Goal: Task Accomplishment & Management: Manage account settings

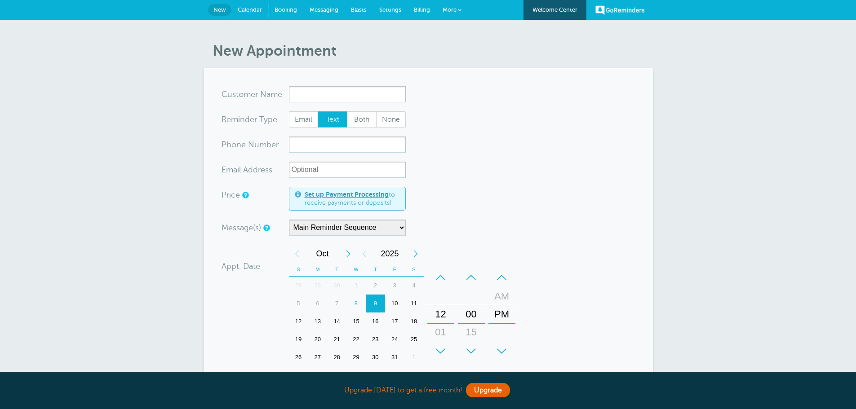
drag, startPoint x: 252, startPoint y: 8, endPoint x: 468, endPoint y: 41, distance: 218.2
click at [252, 8] on span "Calendar" at bounding box center [250, 9] width 24 height 7
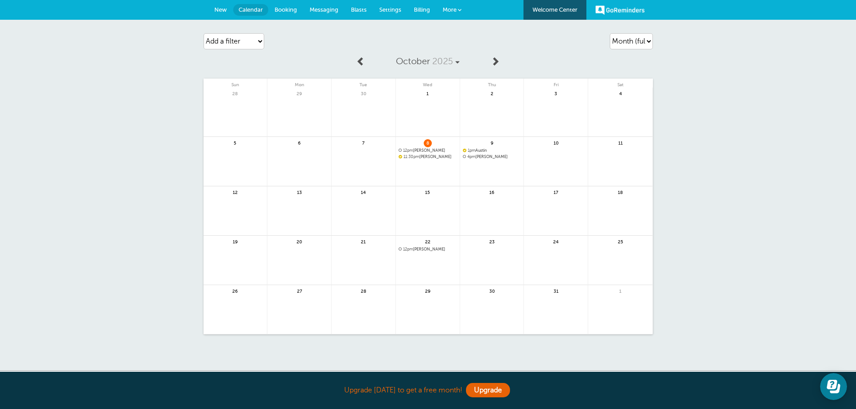
click at [498, 163] on link at bounding box center [492, 180] width 64 height 39
click at [446, 12] on span "More" at bounding box center [450, 9] width 14 height 7
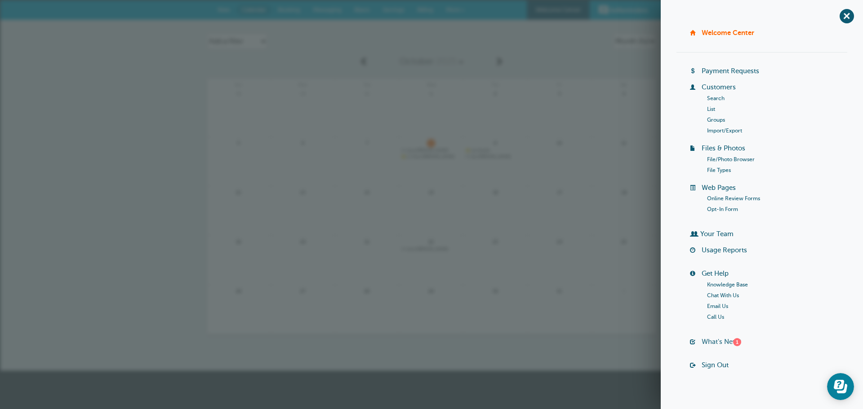
click at [710, 342] on link "What's New? 1" at bounding box center [721, 341] width 40 height 7
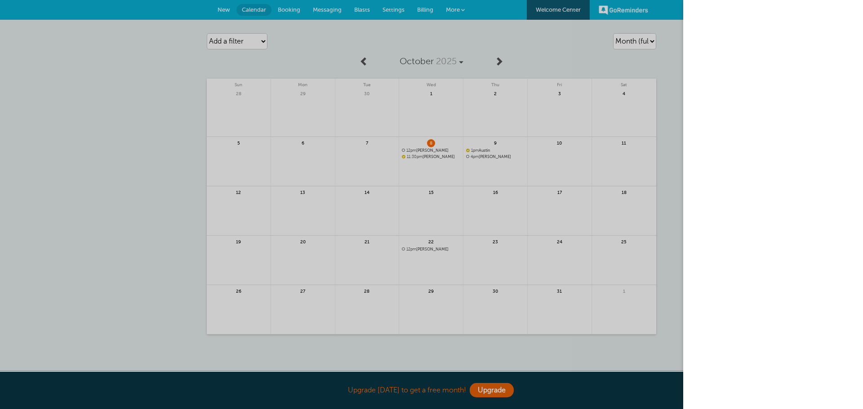
click at [179, 204] on div at bounding box center [431, 204] width 863 height 409
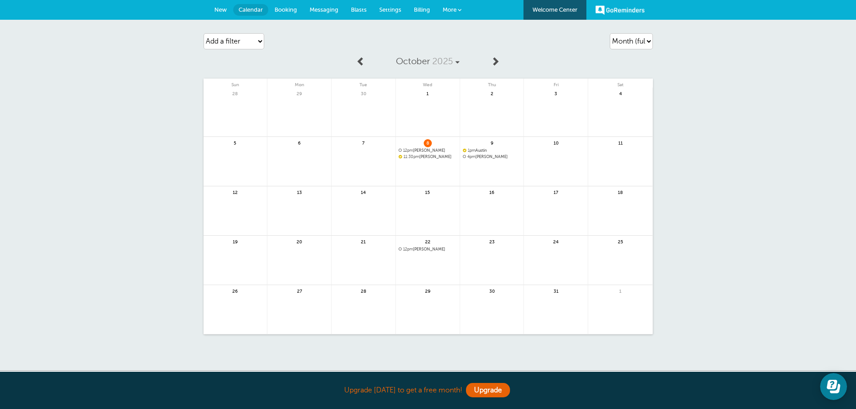
click at [618, 14] on link "GoReminders" at bounding box center [619, 10] width 49 height 20
click at [613, 13] on link "GoReminders" at bounding box center [619, 10] width 49 height 20
click at [461, 9] on span at bounding box center [460, 10] width 4 height 4
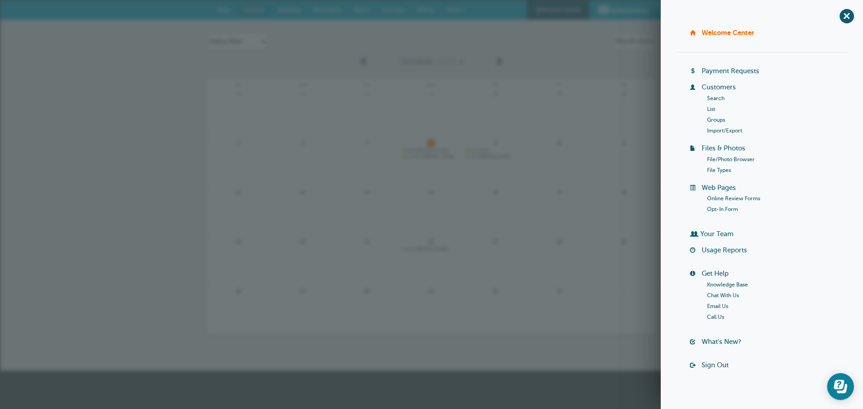
click at [48, 104] on div "Agenda Day Week Month (full view) Month (condensed) Add a filter Customer Searc…" at bounding box center [431, 195] width 863 height 351
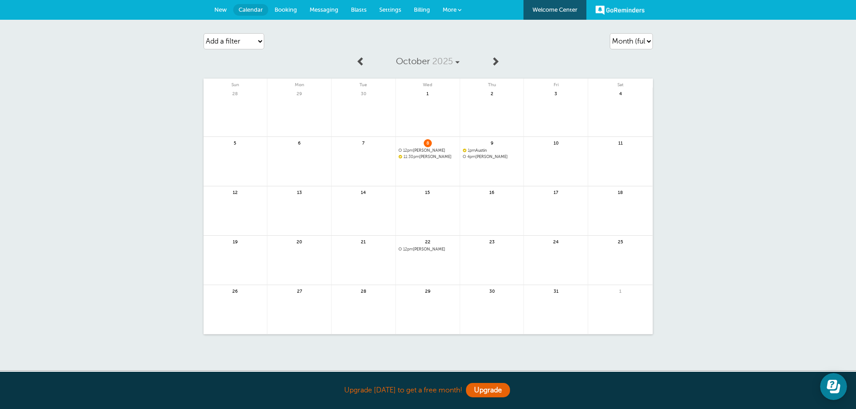
click at [215, 16] on link "New" at bounding box center [220, 10] width 25 height 20
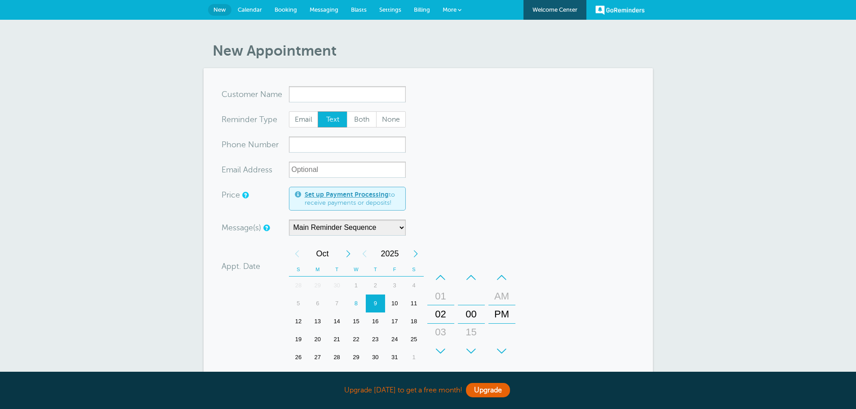
click at [364, 13] on link "Blasts" at bounding box center [359, 10] width 28 height 20
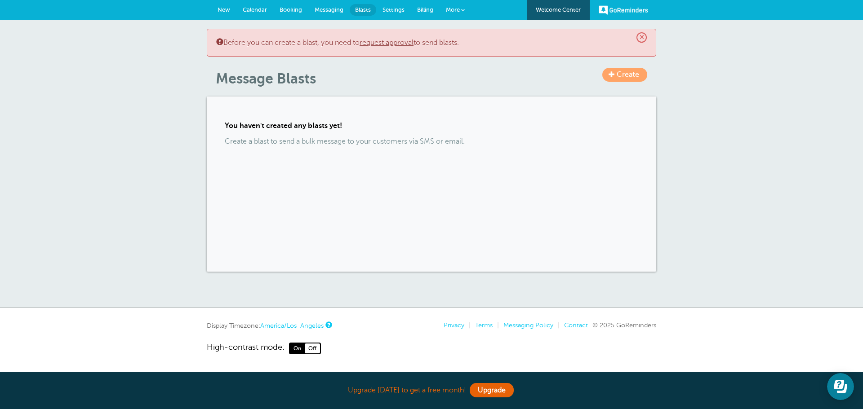
click at [801, 104] on div "× Before you can create a blast, you need to request approval to send blasts. C…" at bounding box center [431, 164] width 863 height 288
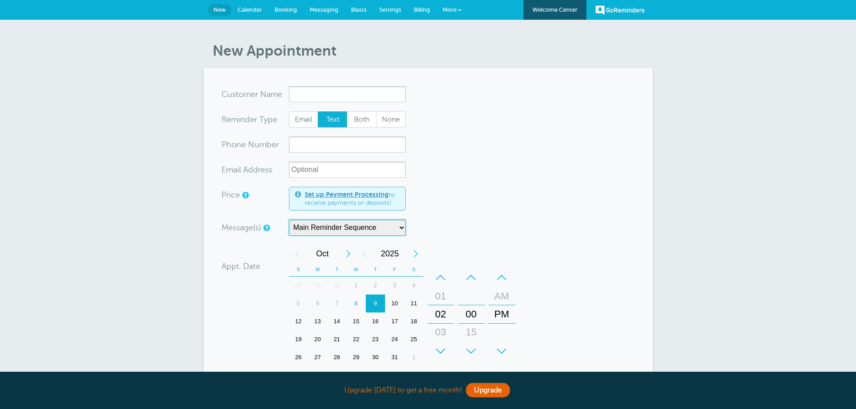
click at [343, 231] on select "Main Reminder Sequence One Week Before" at bounding box center [347, 228] width 117 height 16
select select "163589"
click at [289, 220] on select "Main Reminder Sequence One Week Before" at bounding box center [347, 228] width 117 height 16
click at [299, 126] on span "Email" at bounding box center [303, 119] width 29 height 15
click at [289, 111] on input "Email" at bounding box center [288, 111] width 0 height 0
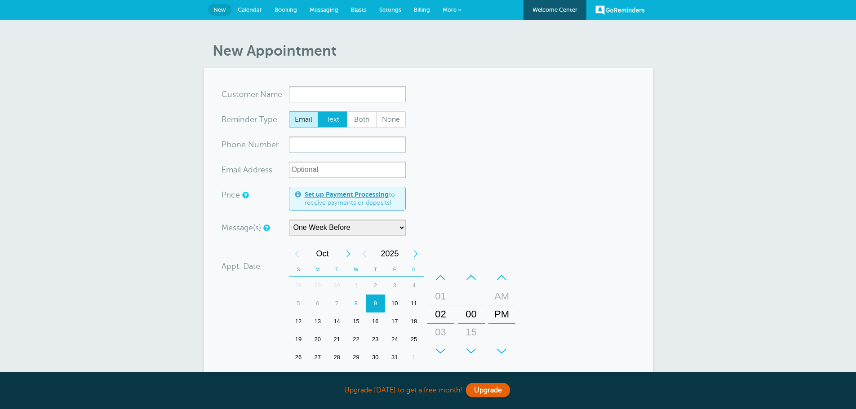
radio input "true"
click at [363, 127] on span "Both" at bounding box center [361, 119] width 29 height 15
click at [347, 111] on input "Both" at bounding box center [346, 111] width 0 height 0
radio input "true"
click at [326, 122] on span "Text" at bounding box center [332, 119] width 29 height 15
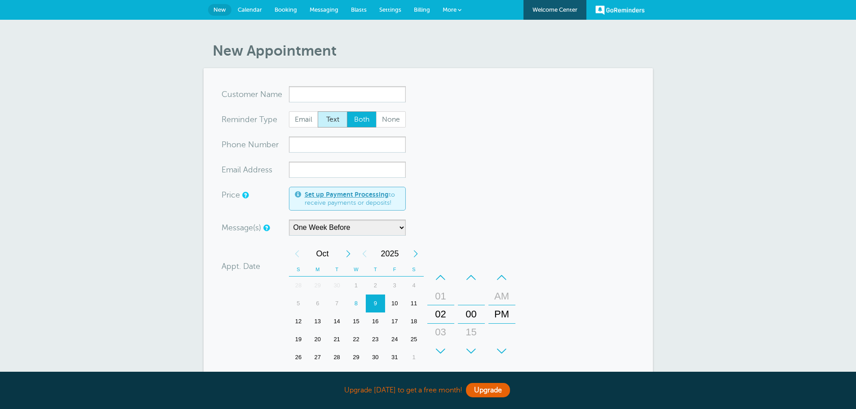
click at [318, 111] on input "Text" at bounding box center [317, 111] width 0 height 0
radio input "true"
click at [392, 116] on span "None" at bounding box center [391, 119] width 29 height 15
click at [337, 116] on span "Text" at bounding box center [332, 119] width 29 height 15
click at [318, 111] on input "Text" at bounding box center [317, 111] width 0 height 0
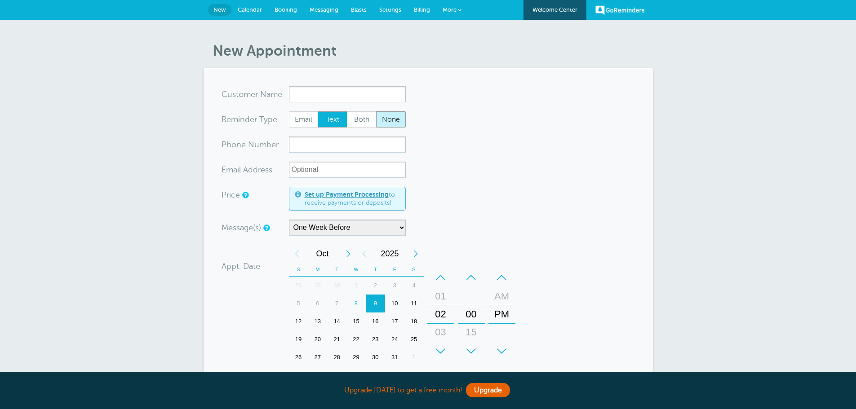
click at [401, 120] on span "None" at bounding box center [391, 119] width 29 height 15
click at [376, 111] on input "None" at bounding box center [376, 111] width 0 height 0
radio input "true"
drag, startPoint x: 335, startPoint y: 111, endPoint x: 333, endPoint y: 116, distance: 5.7
click at [334, 113] on form "You are creating a new customer. To use an existing customer select one from th…" at bounding box center [428, 308] width 413 height 444
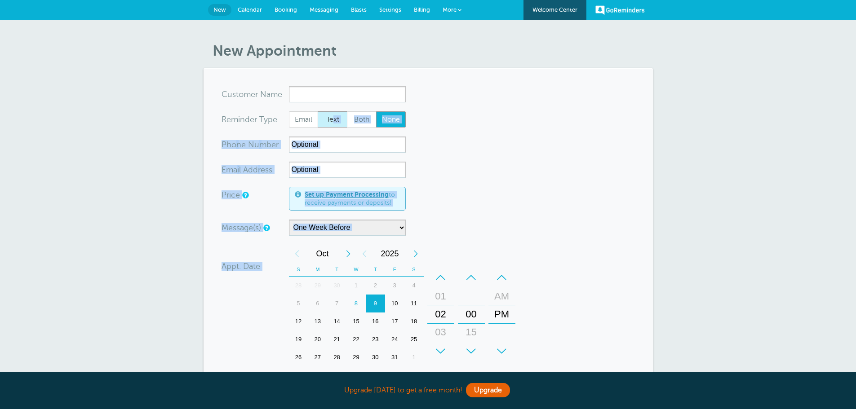
click at [333, 116] on span "Text" at bounding box center [332, 119] width 29 height 15
click at [318, 111] on input "Text" at bounding box center [317, 111] width 0 height 0
radio input "true"
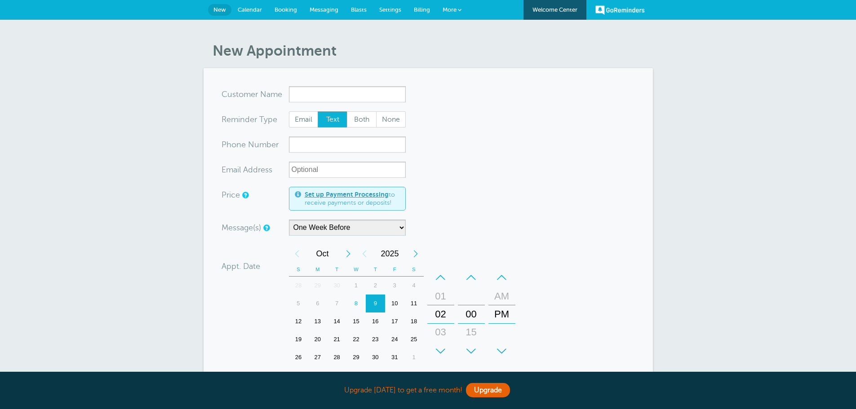
click at [249, 8] on span "Calendar" at bounding box center [250, 9] width 24 height 7
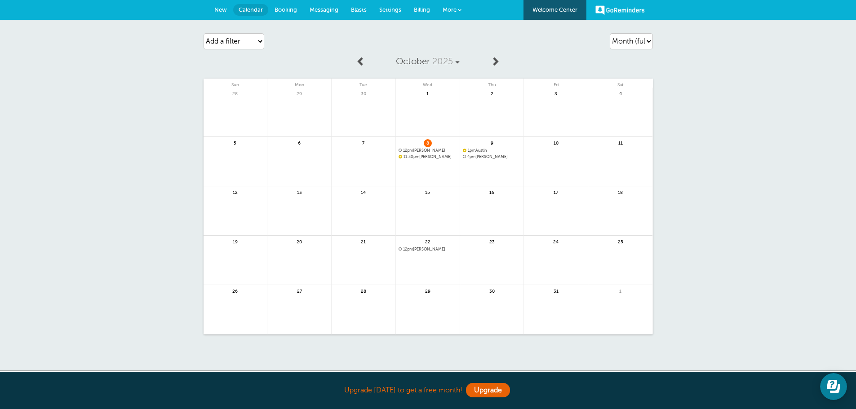
click at [257, 202] on link at bounding box center [236, 216] width 64 height 39
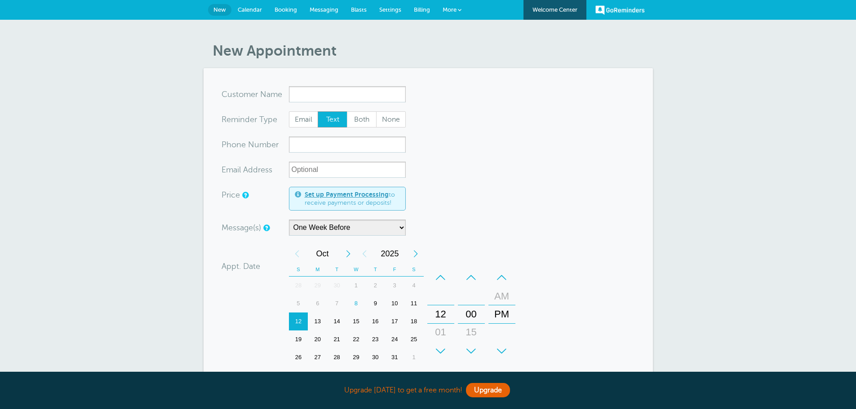
select select "163589"
click at [274, 12] on link "Booking" at bounding box center [285, 10] width 35 height 20
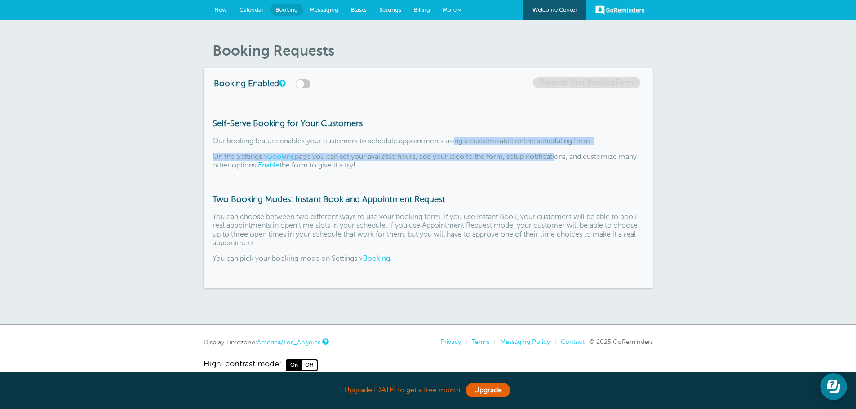
drag, startPoint x: 463, startPoint y: 137, endPoint x: 562, endPoint y: 152, distance: 100.1
click at [562, 152] on div "Self-Serve Booking for Your Customers Our booking feature enables your customer…" at bounding box center [428, 197] width 449 height 184
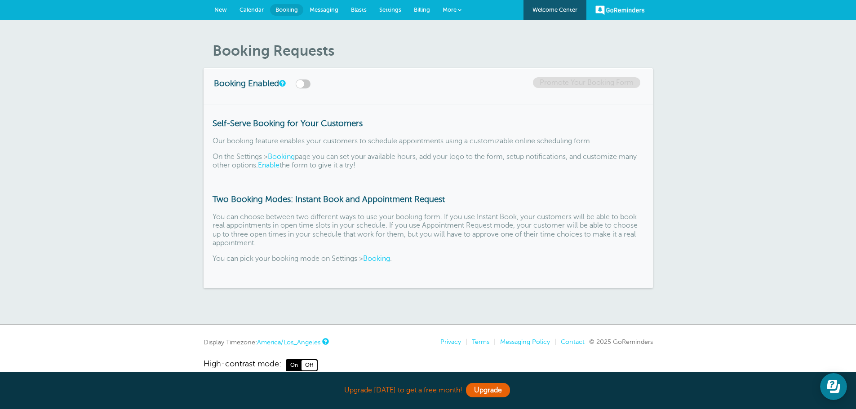
click at [425, 141] on p "Our booking feature enables your customers to schedule appointments using a cus…" at bounding box center [428, 141] width 431 height 9
click at [315, 15] on link "Messaging" at bounding box center [323, 10] width 41 height 20
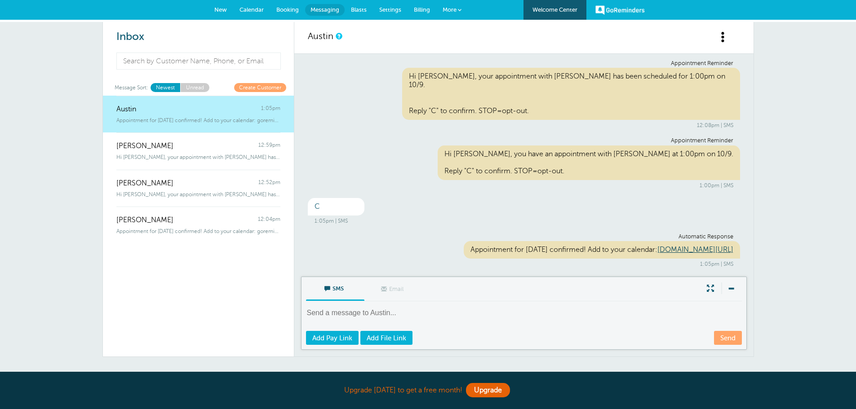
click at [369, 9] on link "Blasts" at bounding box center [359, 10] width 28 height 20
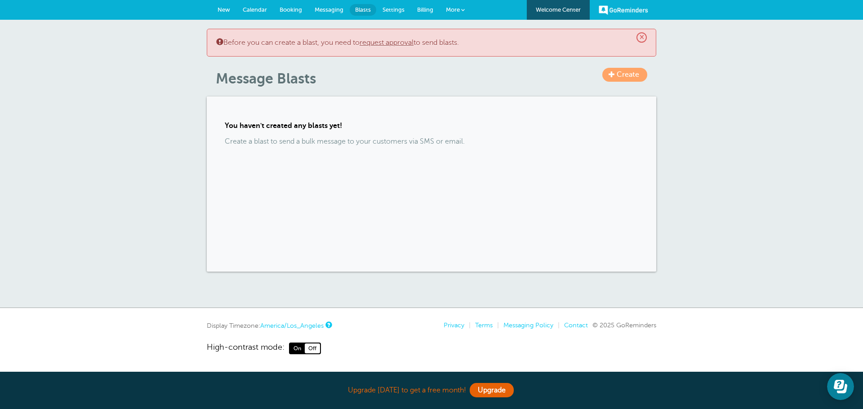
click at [385, 10] on span "Settings" at bounding box center [393, 9] width 22 height 7
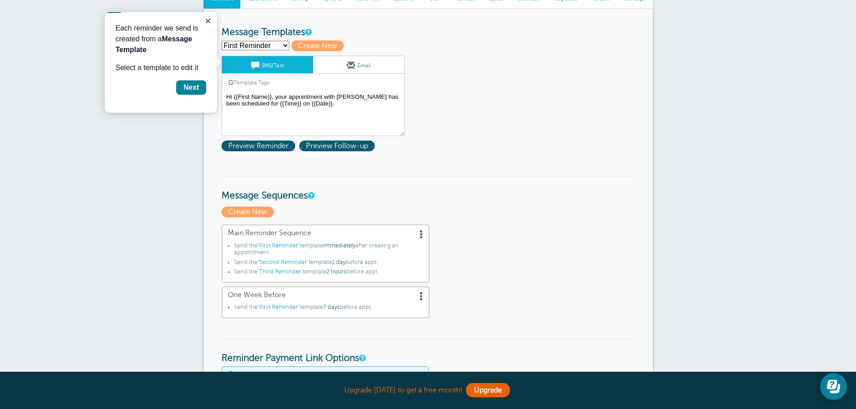
scroll to position [45, 0]
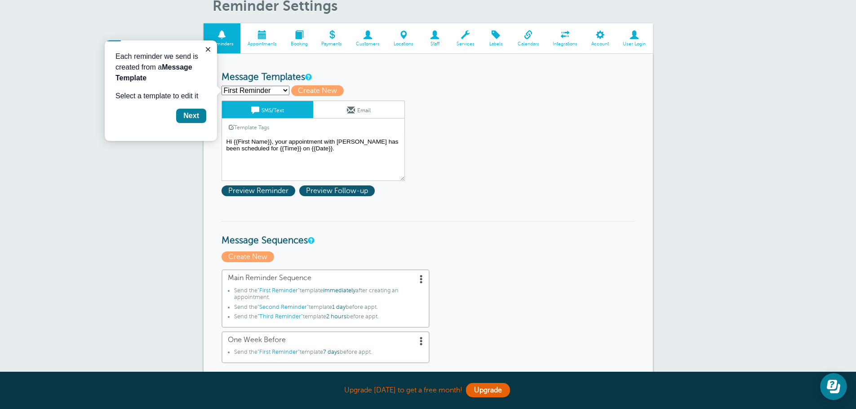
click at [266, 92] on select "First Reminder Second Reminder Spanish Third Reminder Create new..." at bounding box center [256, 90] width 68 height 9
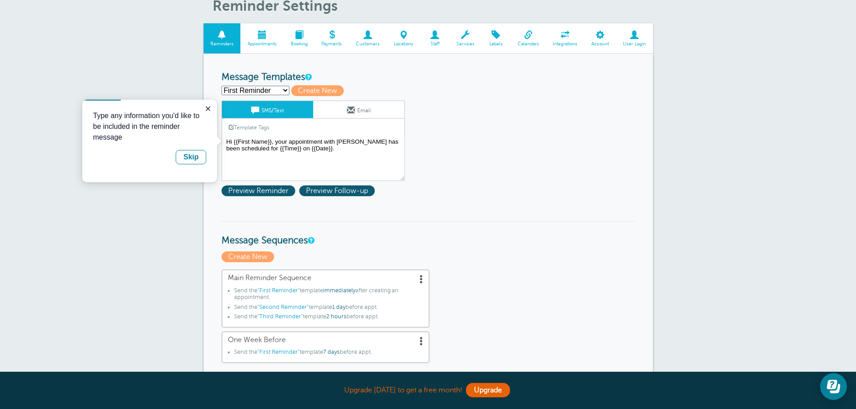
click at [444, 91] on div "First Reminder Second Reminder Spanish Third Reminder Create new... Create New" at bounding box center [428, 90] width 413 height 11
click at [310, 93] on span "Create New" at bounding box center [317, 90] width 53 height 11
select select
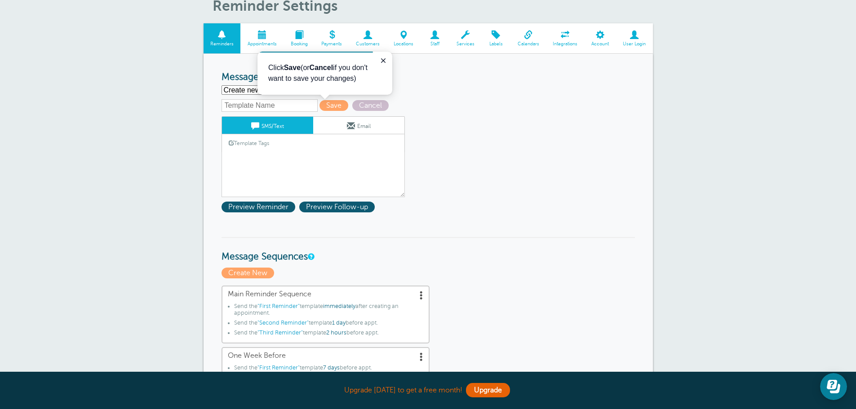
click at [242, 93] on select "First Reminder Second Reminder Spanish Third Reminder Create new..." at bounding box center [256, 89] width 68 height 9
click at [382, 106] on span "Cancel" at bounding box center [370, 105] width 36 height 11
select select "163577"
type textarea "Hi {{First Name}}, your appointment with [PERSON_NAME] has been scheduled for {…"
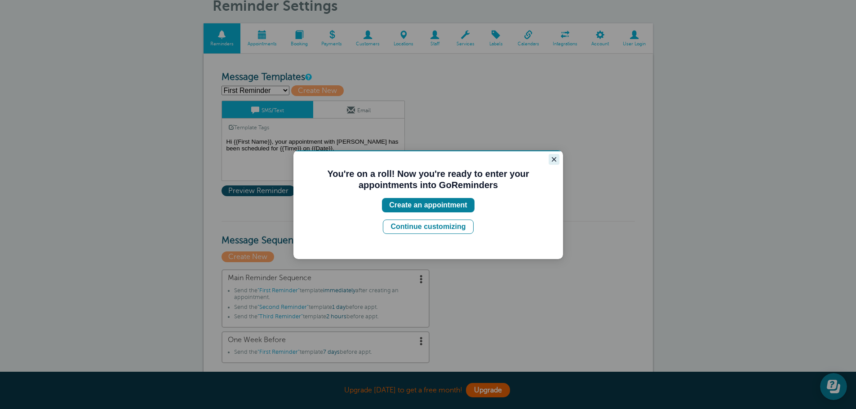
click at [552, 161] on icon "Close guide" at bounding box center [553, 159] width 7 height 7
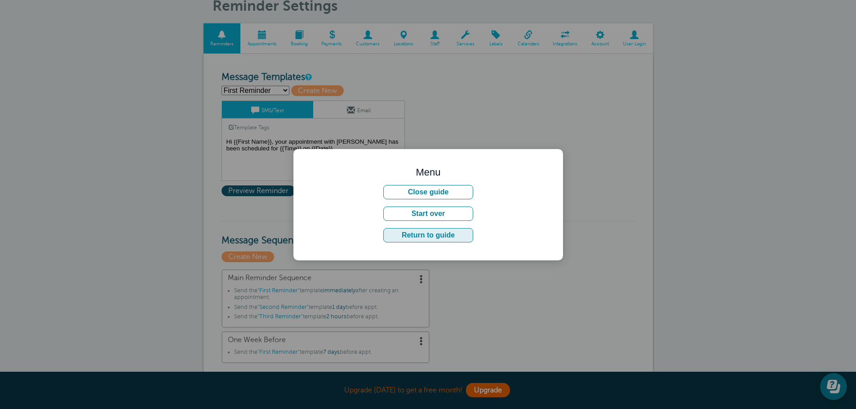
click at [443, 231] on button "Return to guide" at bounding box center [428, 235] width 90 height 14
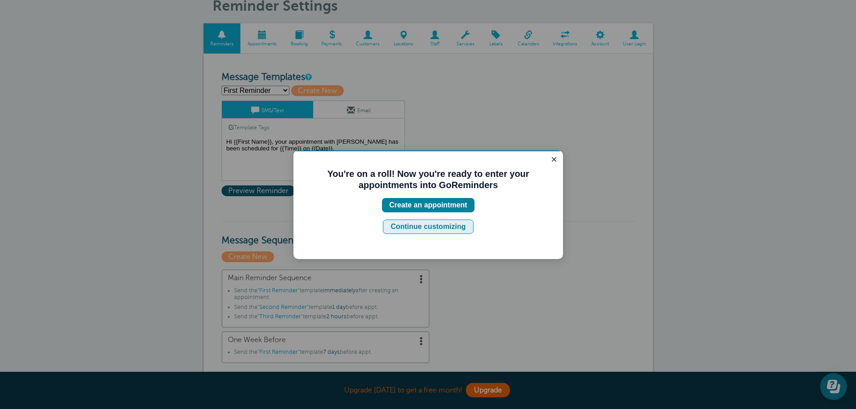
click at [444, 228] on div "Continue customizing" at bounding box center [427, 227] width 75 height 11
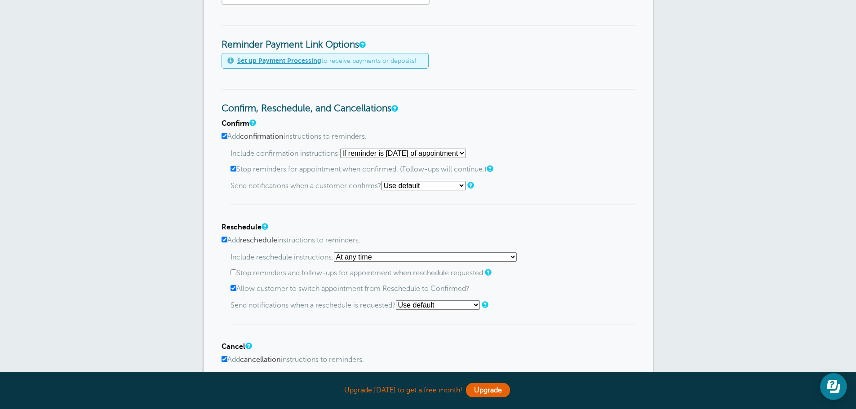
scroll to position [404, 0]
